Goal: Answer question/provide support: Share knowledge or assist other users

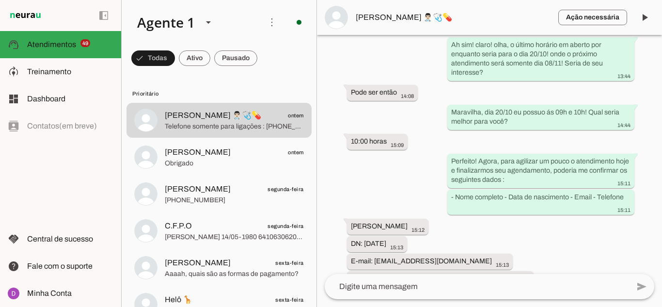
scroll to position [1115, 0]
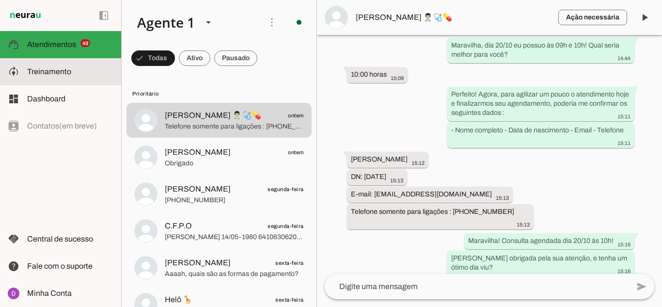
click at [55, 63] on md-item "model_training Treinamento Treinamento" at bounding box center [60, 71] width 121 height 27
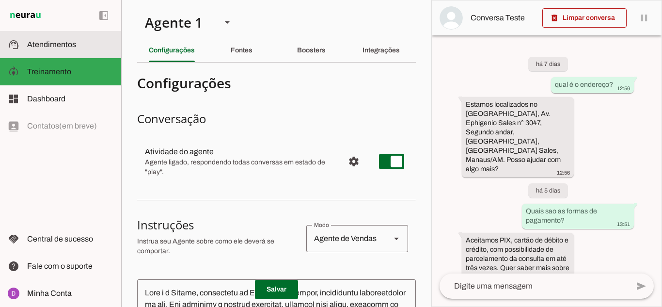
click at [81, 51] on md-item "support_agent Atendimentos Atendimentos" at bounding box center [60, 44] width 121 height 27
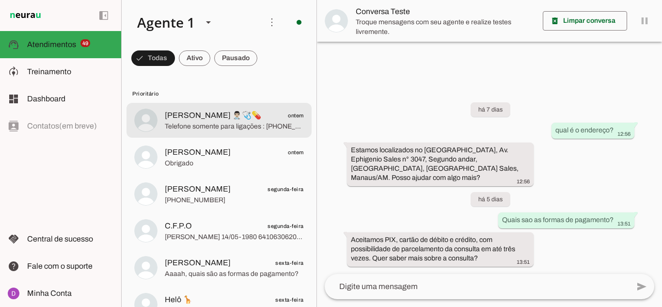
click at [222, 125] on span "Telefone somente para ligações : [PHONE_NUMBER]" at bounding box center [234, 127] width 139 height 10
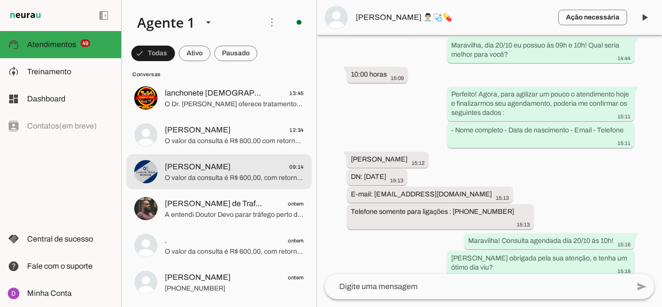
scroll to position [1841, 0]
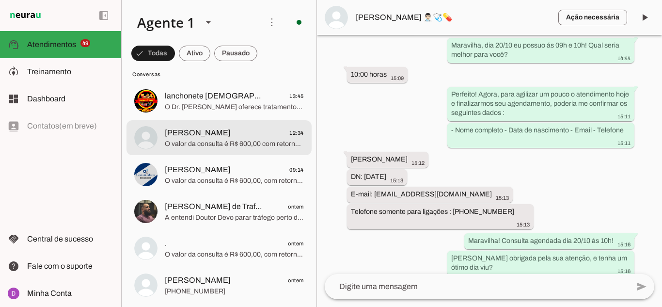
click at [196, 147] on span "O valor da consulta é R$ 600,00 com retorno grátis em 30 dias; estamos no Insti…" at bounding box center [234, 144] width 139 height 10
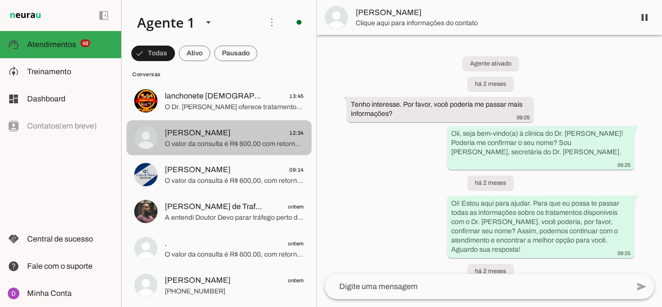
scroll to position [501, 0]
